Goal: Information Seeking & Learning: Check status

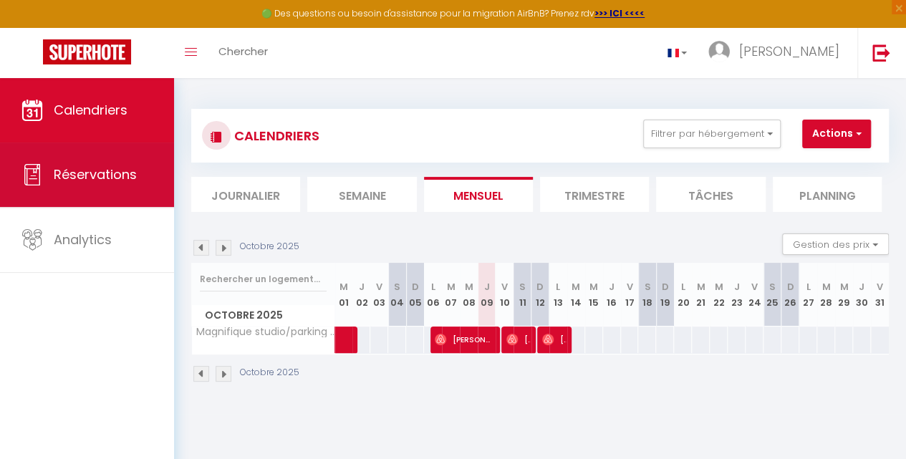
click at [146, 183] on link "Réservations" at bounding box center [87, 174] width 174 height 64
select select "not_cancelled"
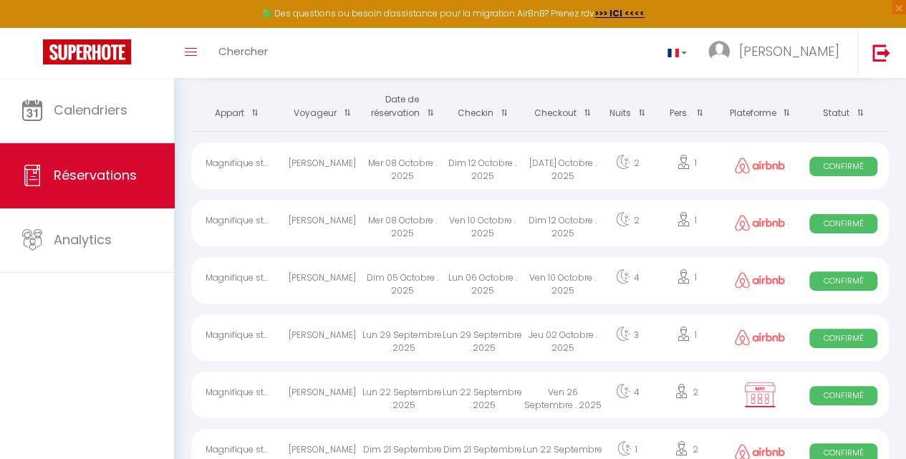
scroll to position [95, 0]
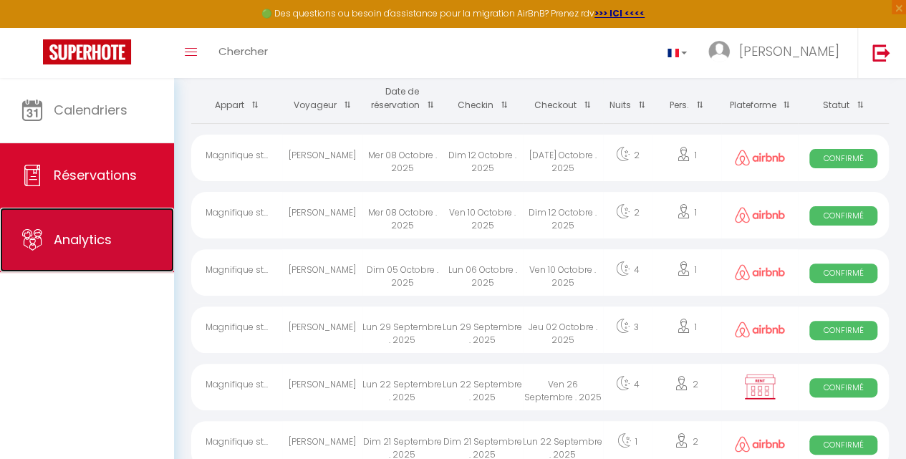
drag, startPoint x: 607, startPoint y: 197, endPoint x: 84, endPoint y: 241, distance: 525.1
click at [84, 241] on span "Analytics" at bounding box center [83, 239] width 58 height 18
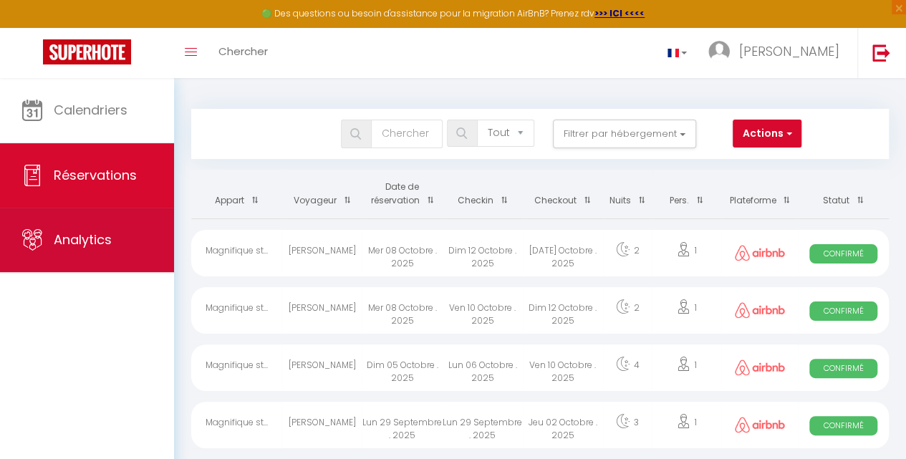
select select "2025"
select select "10"
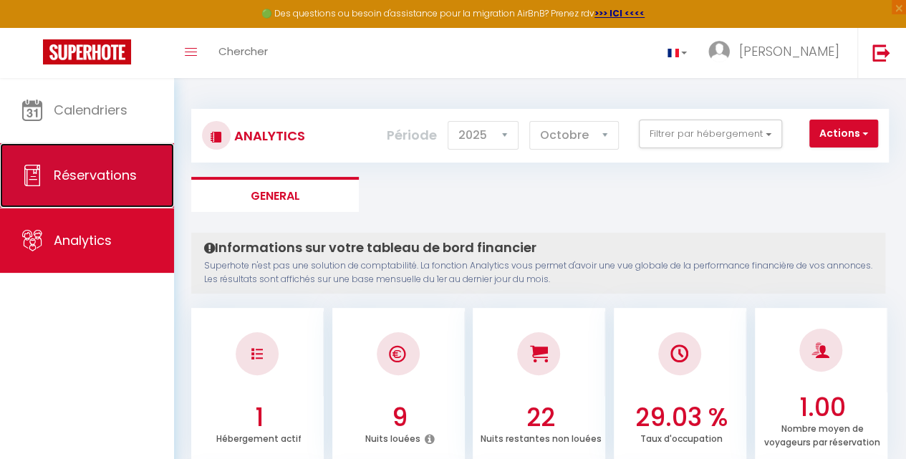
click at [105, 184] on link "Réservations" at bounding box center [87, 175] width 174 height 64
